Goal: Browse casually

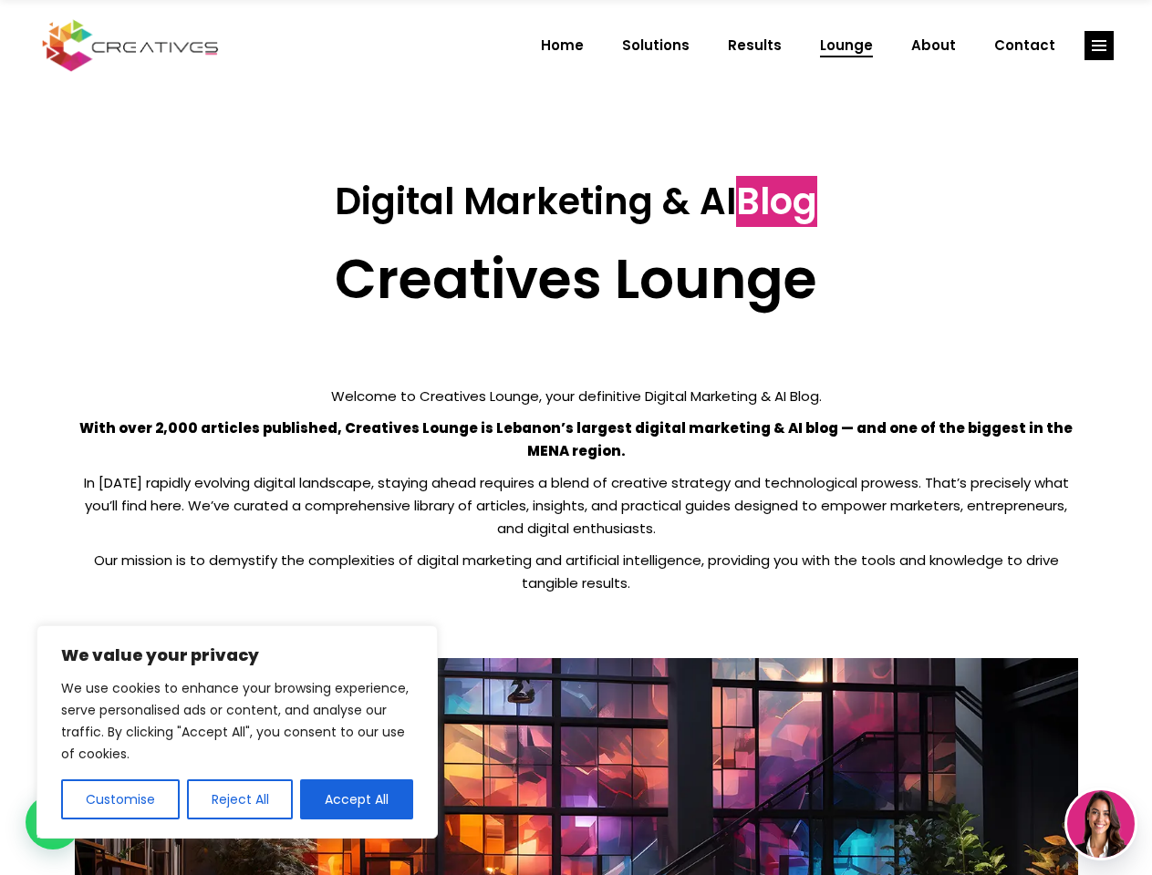
click at [575, 438] on p "With over 2,000 articles published, Creatives Lounge is Lebanon’s largest digit…" at bounding box center [576, 440] width 1003 height 46
click at [119, 800] on button "Customise" at bounding box center [120, 800] width 119 height 40
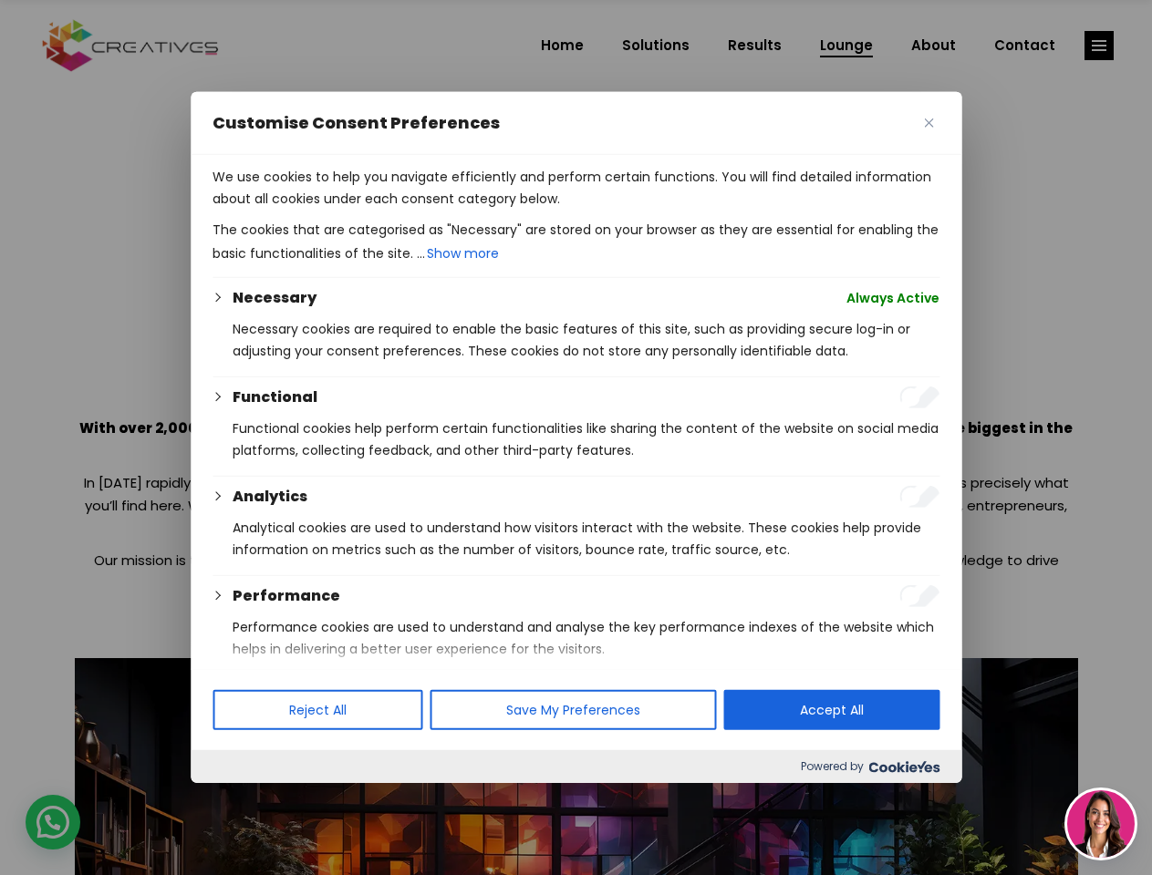
click at [239, 800] on div at bounding box center [576, 437] width 1152 height 875
click at [357, 800] on div at bounding box center [576, 437] width 1152 height 875
click at [1099, 46] on div at bounding box center [576, 437] width 1152 height 875
click at [1101, 824] on img at bounding box center [1100, 824] width 67 height 67
